Goal: Transaction & Acquisition: Purchase product/service

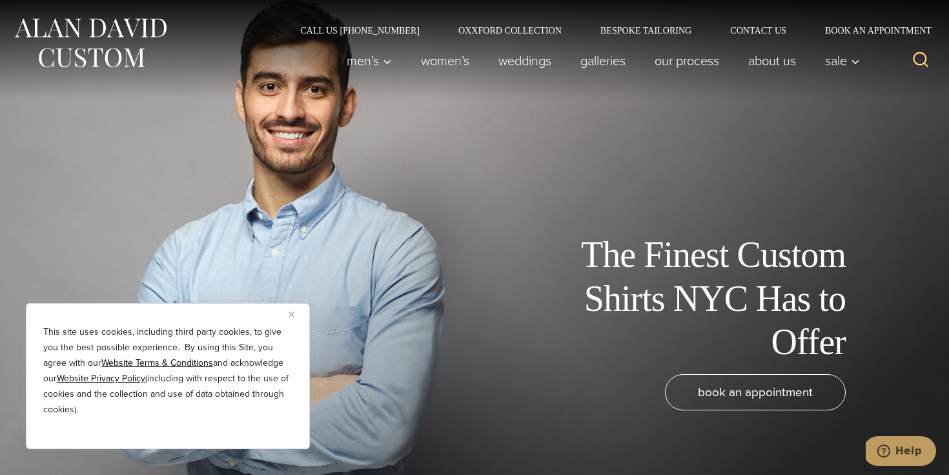
click at [296, 311] on button "Close" at bounding box center [296, 313] width 15 height 15
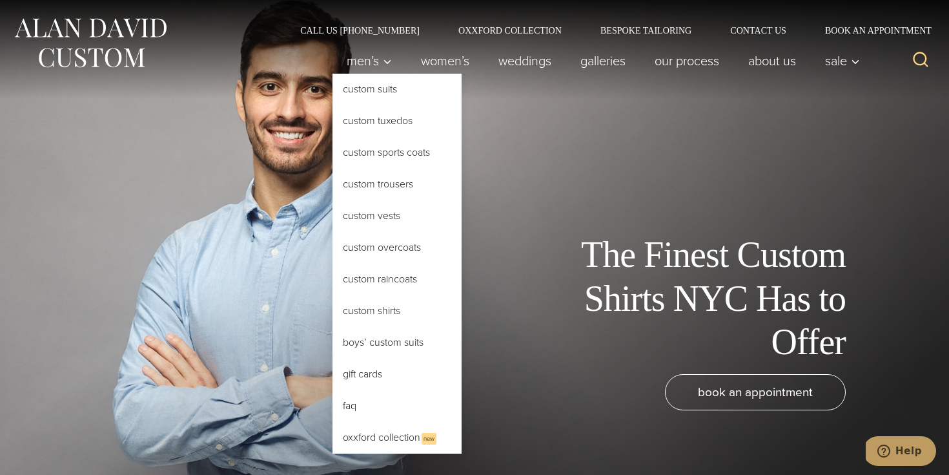
click at [378, 309] on link "Custom Shirts" at bounding box center [396, 310] width 129 height 31
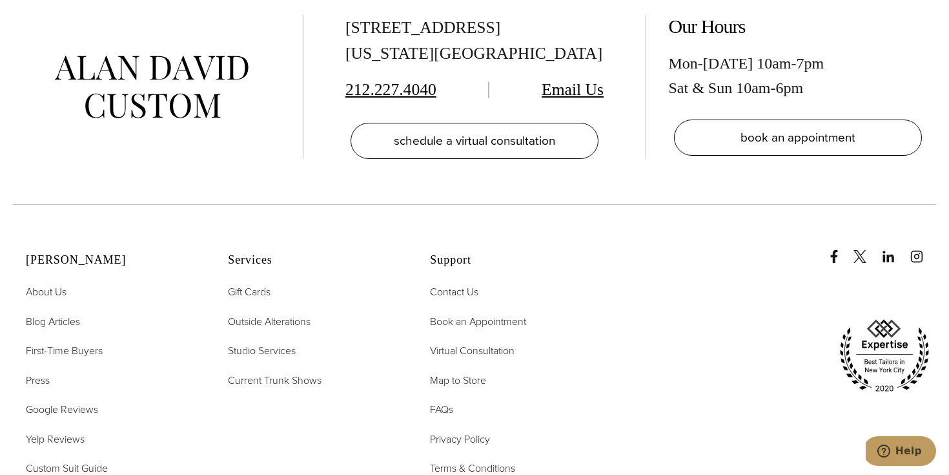
scroll to position [7212, 0]
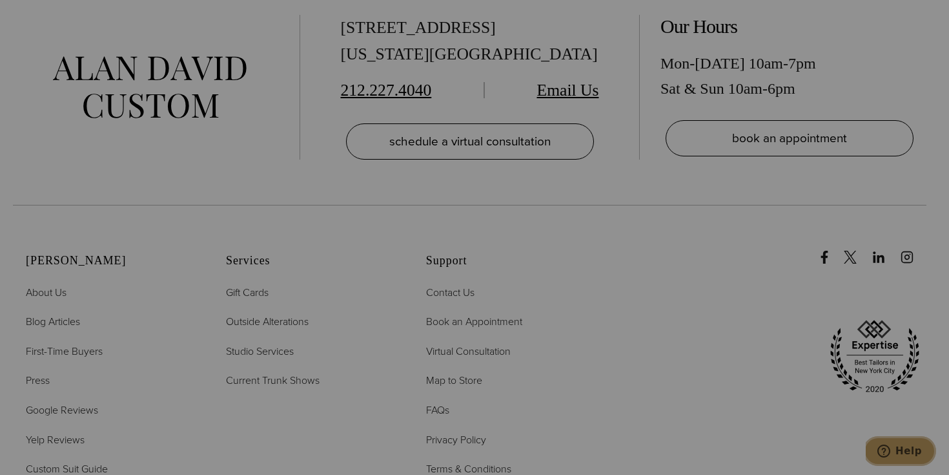
click at [886, 453] on icon "Help" at bounding box center [883, 450] width 13 height 13
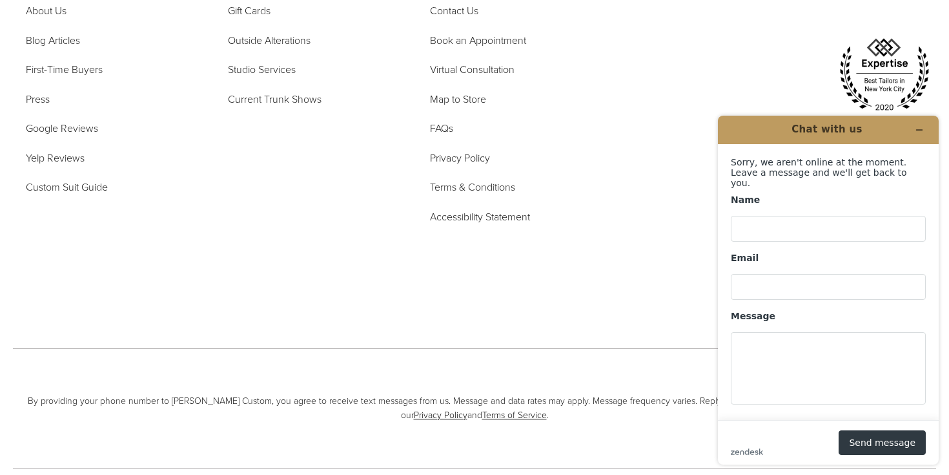
scroll to position [7551, 0]
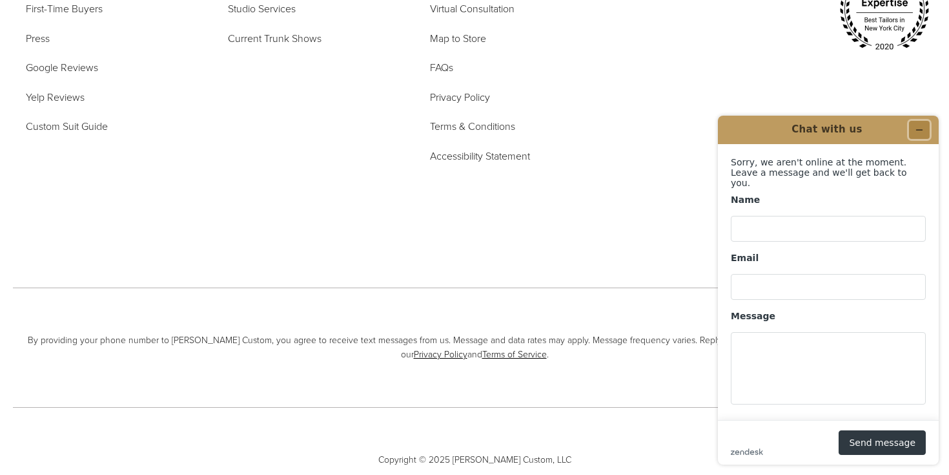
click at [915, 133] on icon "Minimize widget" at bounding box center [919, 129] width 9 height 9
